Goal: Navigation & Orientation: Find specific page/section

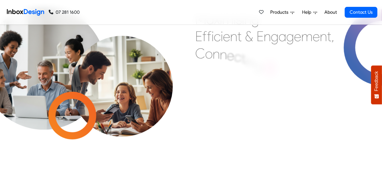
scroll to position [172, 0]
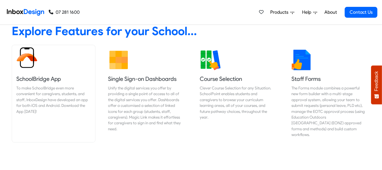
click at [48, 81] on h5 "SchoolBridge App" at bounding box center [54, 79] width 74 height 8
